Goal: Information Seeking & Learning: Learn about a topic

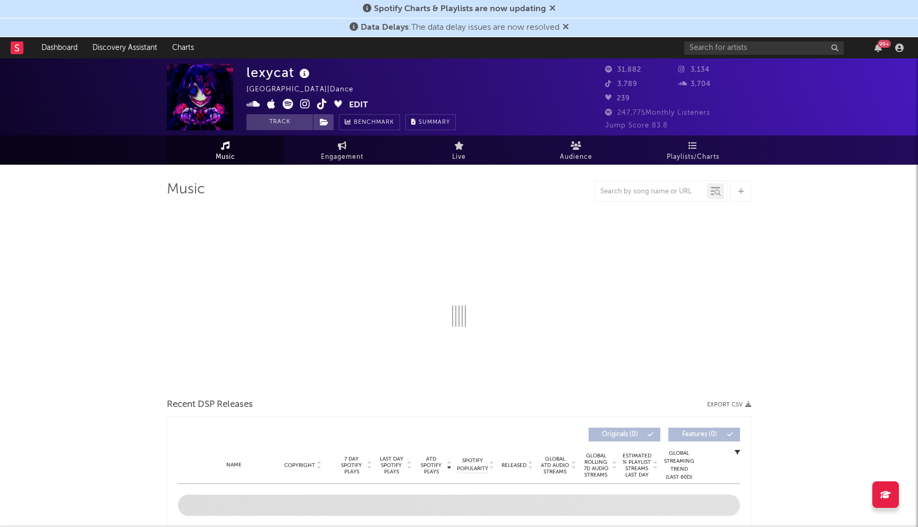
select select "6m"
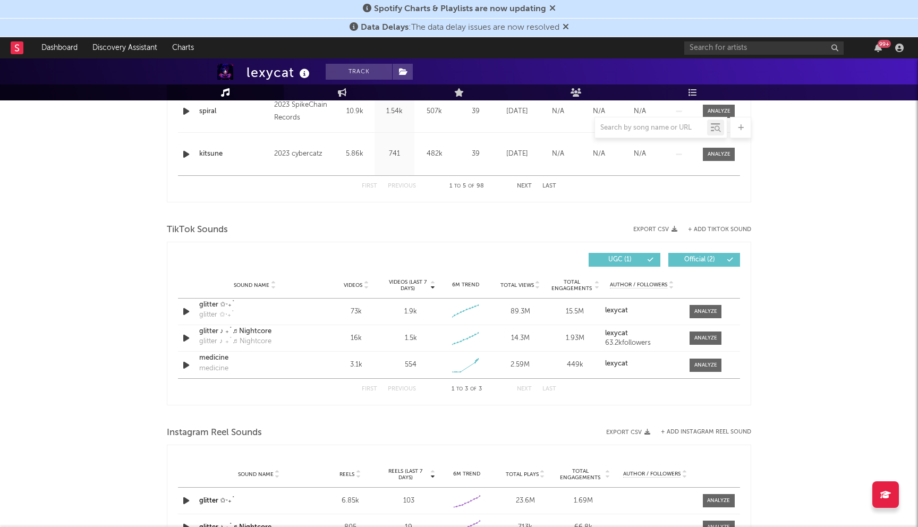
scroll to position [612, 0]
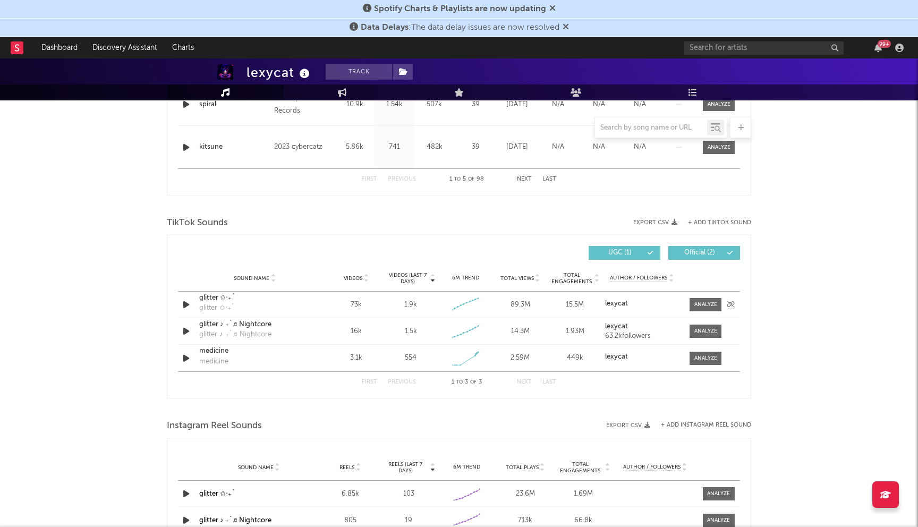
click at [185, 307] on icon "button" at bounding box center [186, 304] width 11 height 13
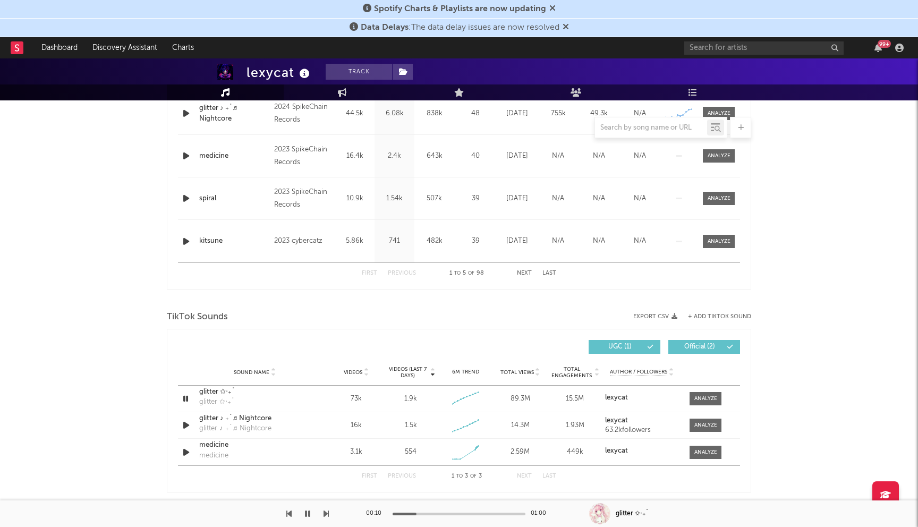
scroll to position [581, 0]
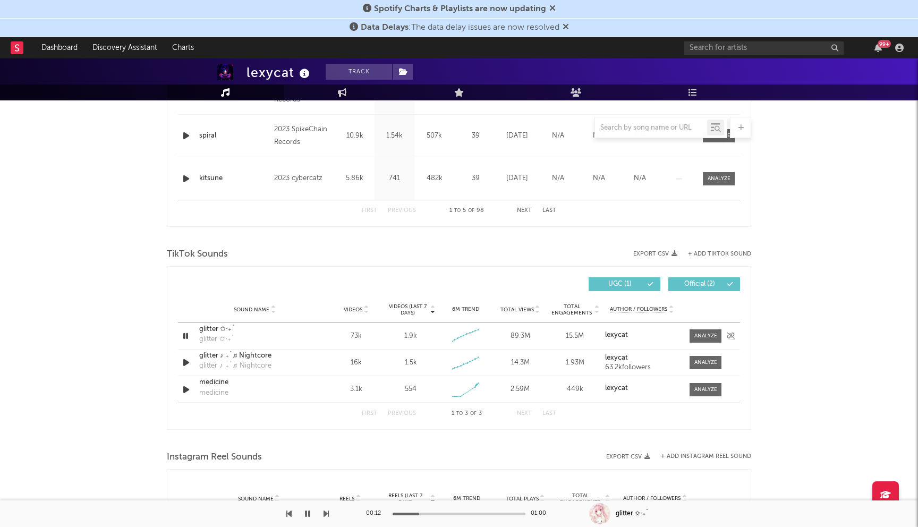
click at [188, 337] on icon "button" at bounding box center [186, 335] width 10 height 13
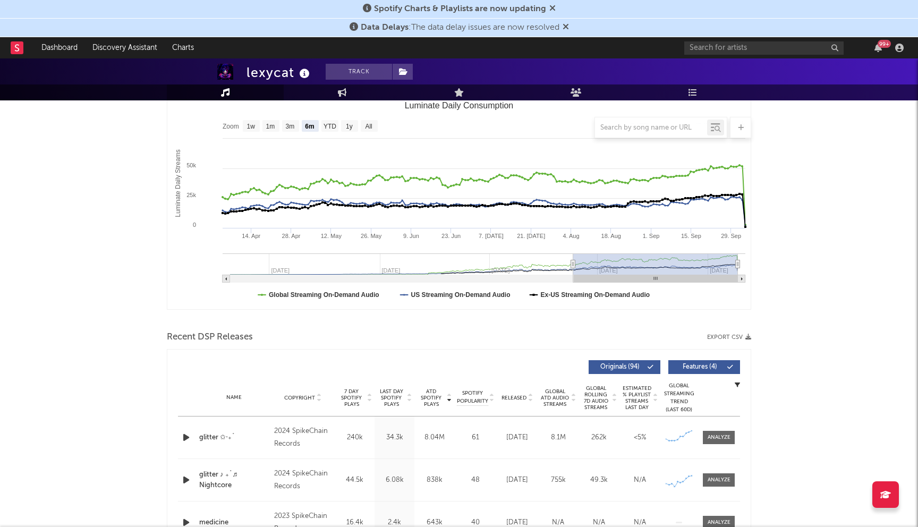
scroll to position [0, 0]
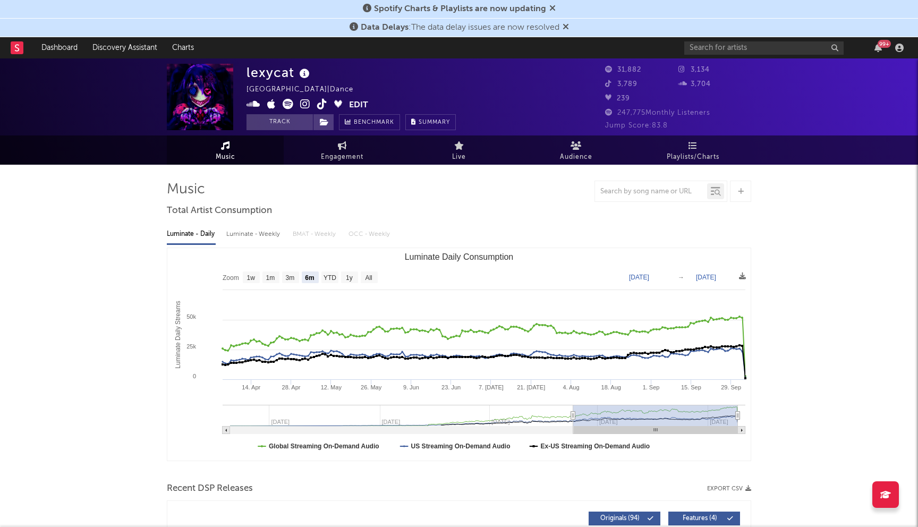
click at [303, 101] on icon at bounding box center [305, 104] width 10 height 11
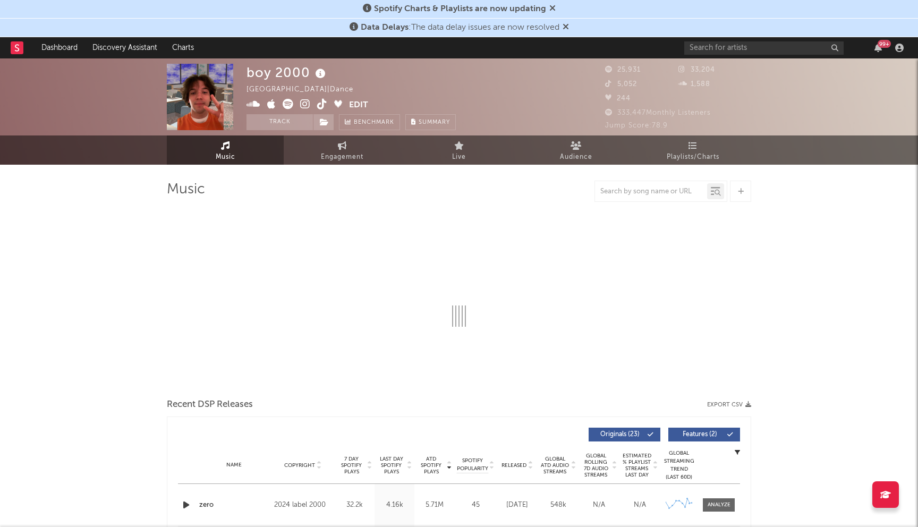
select select "6m"
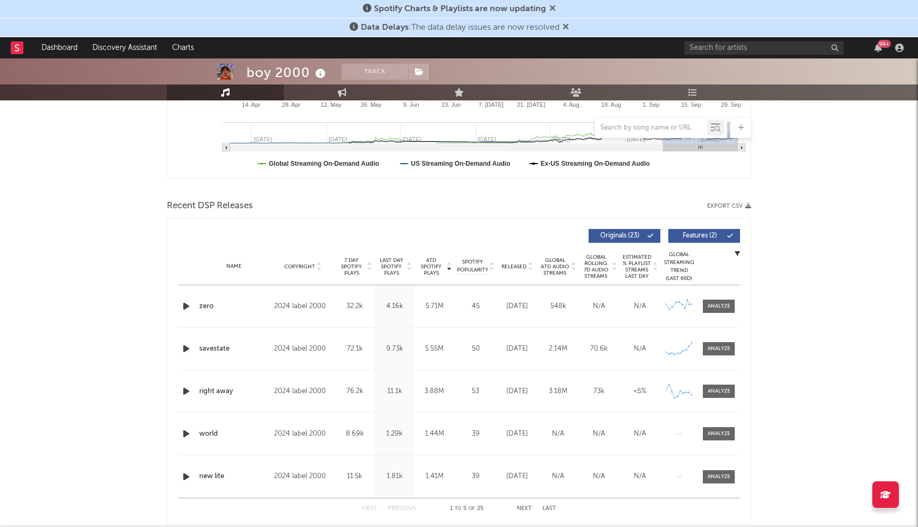
scroll to position [297, 0]
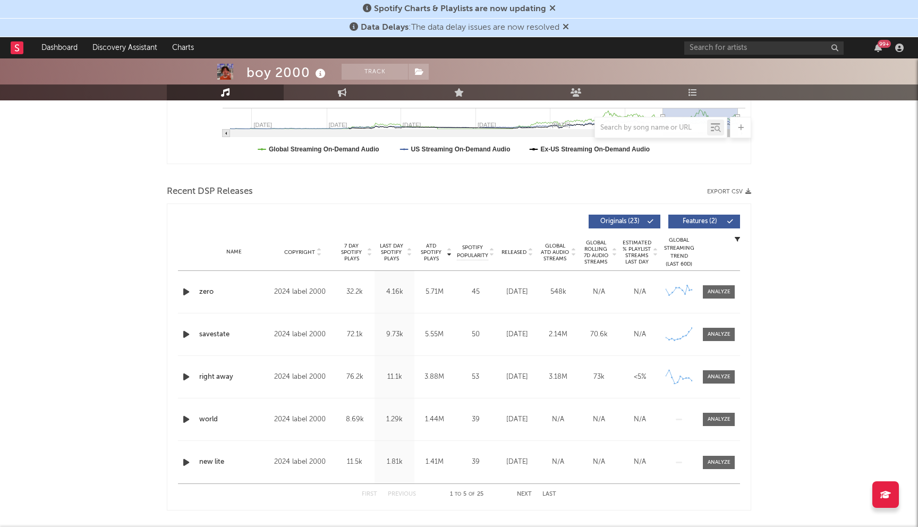
click at [185, 294] on icon "button" at bounding box center [186, 291] width 11 height 13
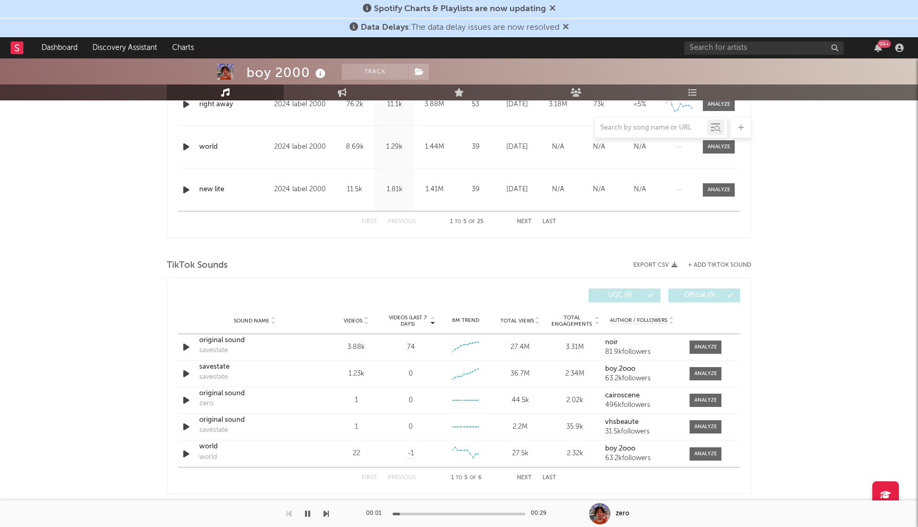
scroll to position [571, 0]
click at [187, 346] on icon "button" at bounding box center [186, 346] width 11 height 13
